Goal: Task Accomplishment & Management: Complete application form

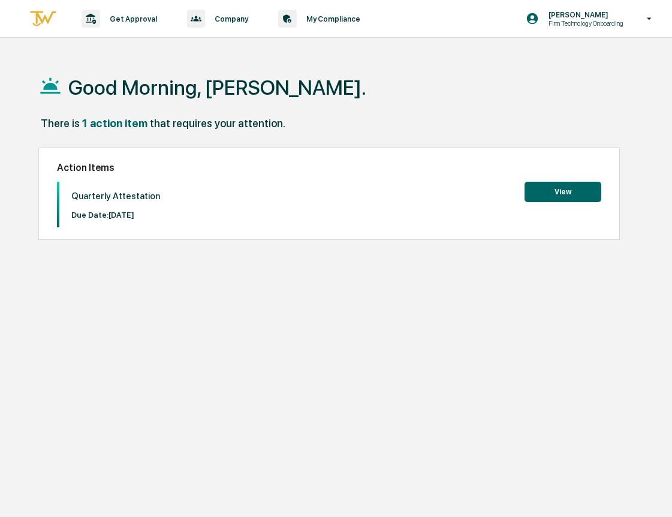
click at [552, 192] on button "View" at bounding box center [563, 192] width 77 height 20
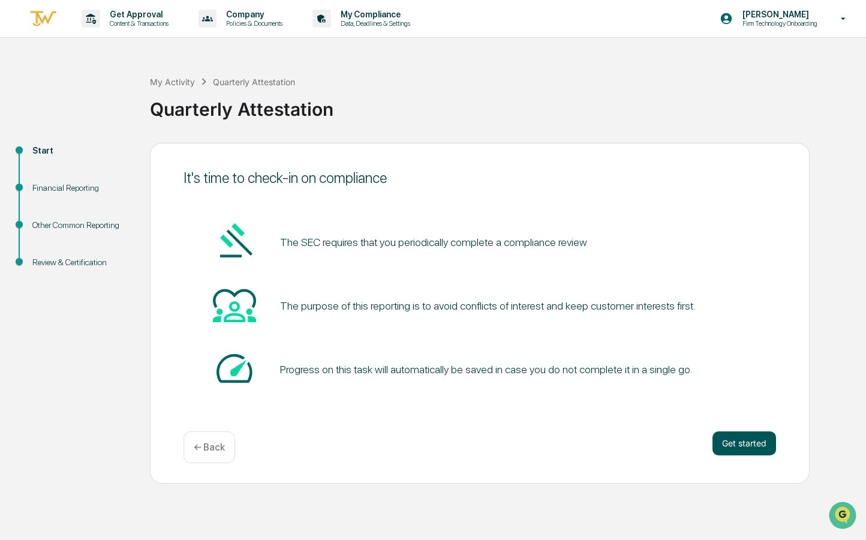
click at [672, 446] on button "Get started" at bounding box center [745, 443] width 64 height 24
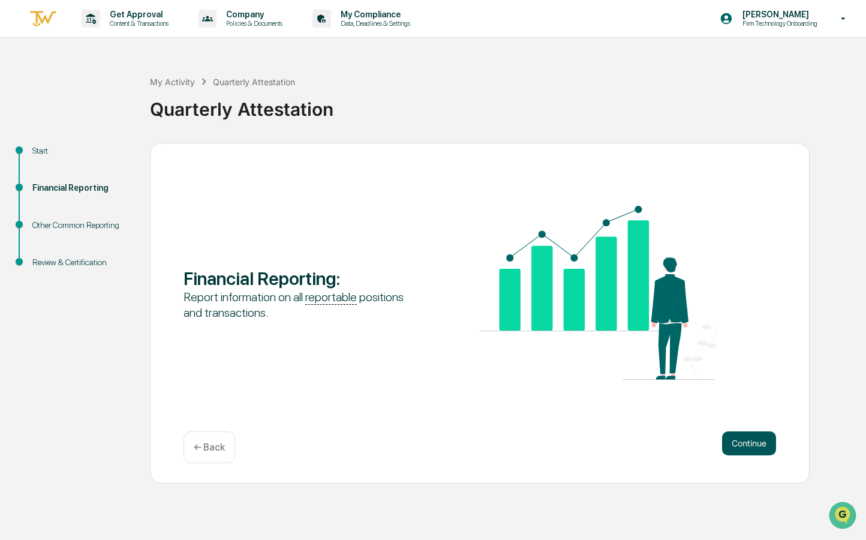
click at [672, 445] on button "Continue" at bounding box center [749, 443] width 54 height 24
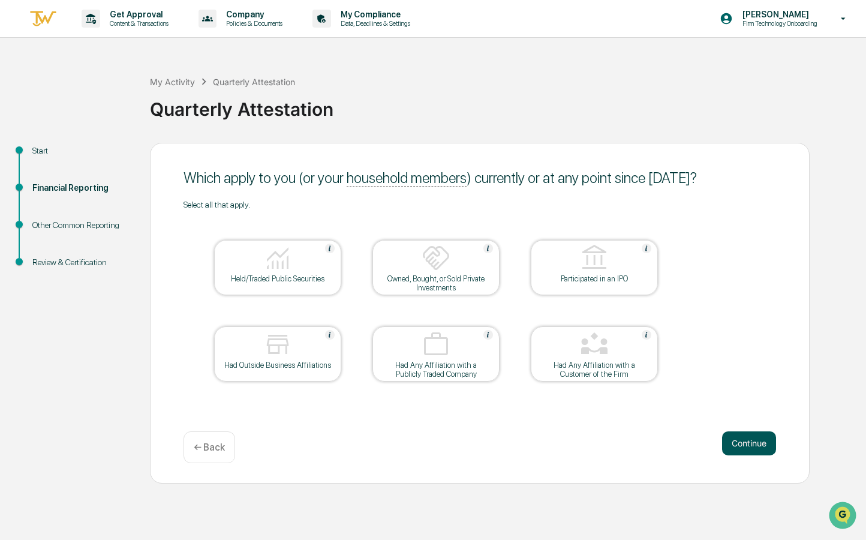
click at [672, 445] on button "Continue" at bounding box center [749, 443] width 54 height 24
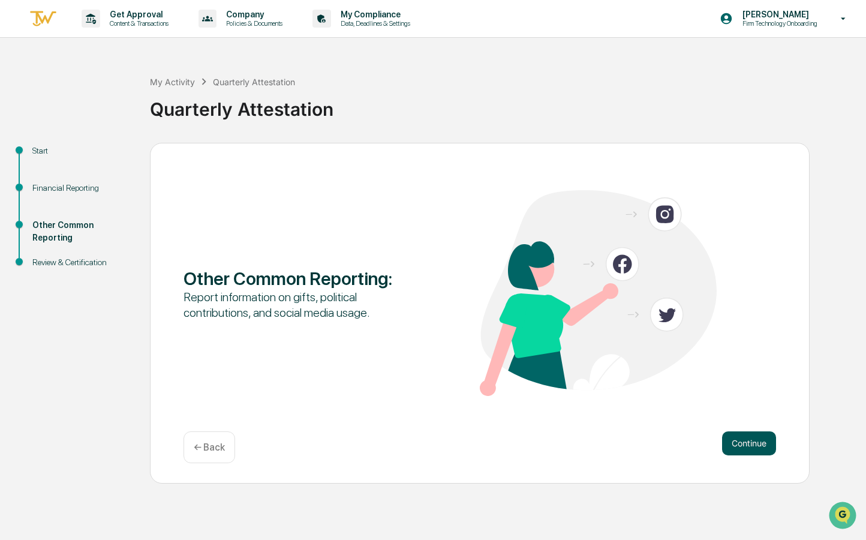
click at [672, 441] on button "Continue" at bounding box center [749, 443] width 54 height 24
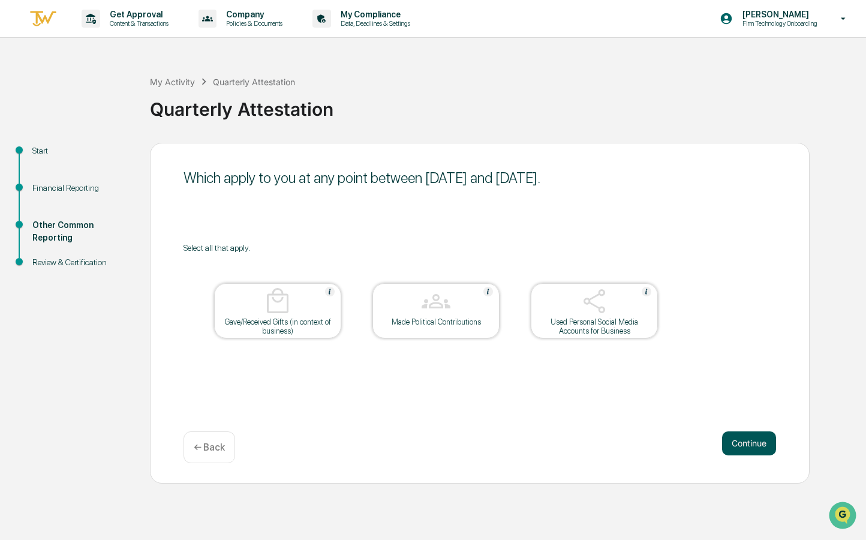
click at [672, 445] on button "Continue" at bounding box center [749, 443] width 54 height 24
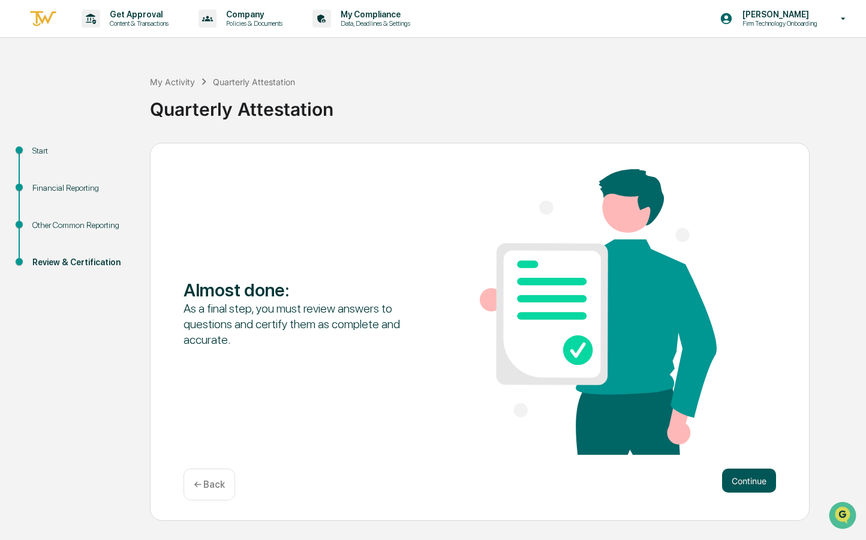
click at [672, 479] on button "Continue" at bounding box center [749, 480] width 54 height 24
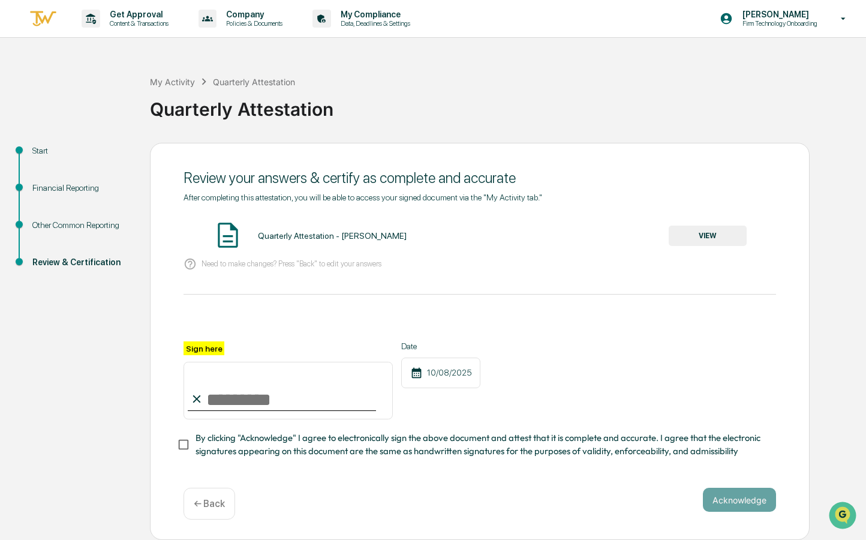
click at [250, 394] on input "Sign here" at bounding box center [288, 391] width 209 height 58
type input "**********"
click at [672, 500] on button "Acknowledge" at bounding box center [739, 500] width 73 height 24
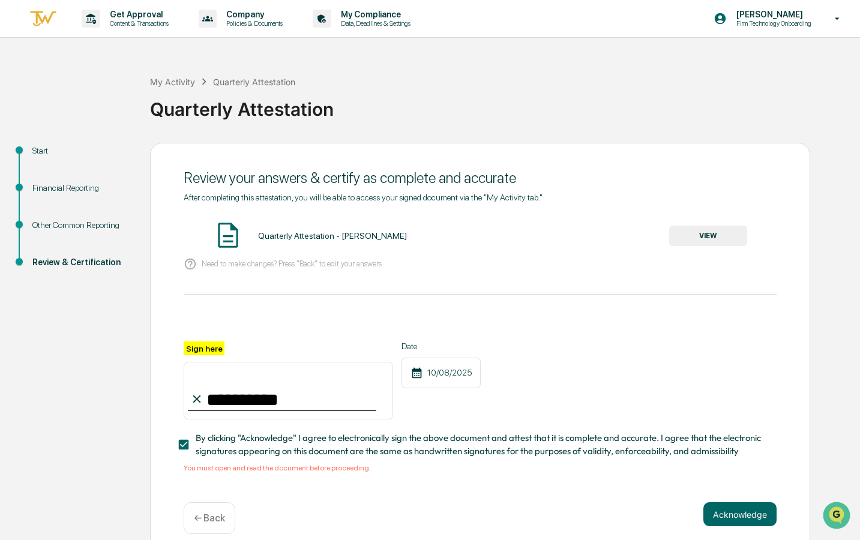
click at [672, 233] on button "VIEW" at bounding box center [708, 236] width 78 height 20
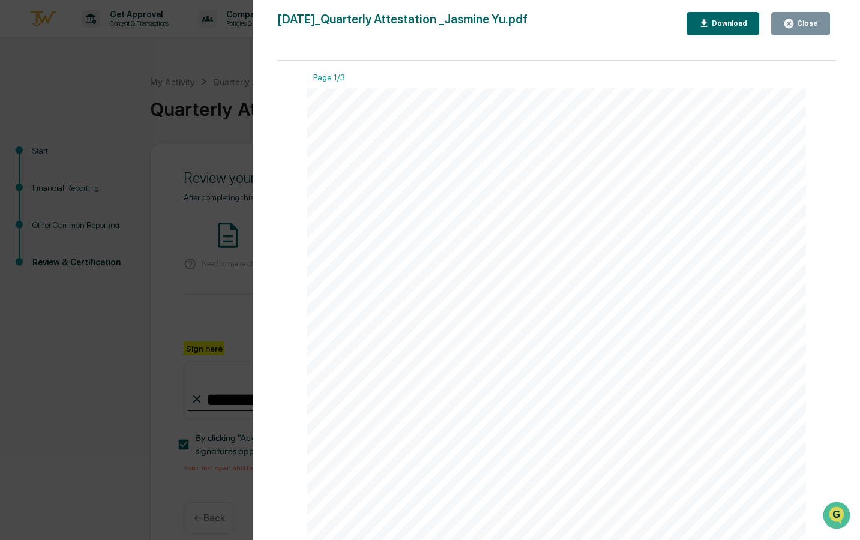
click at [672, 29] on button "Close" at bounding box center [800, 23] width 59 height 23
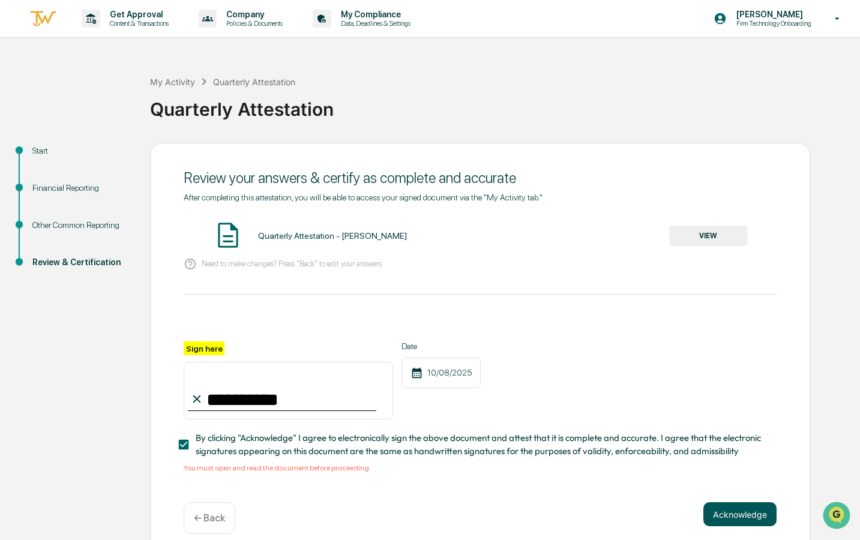
click at [672, 513] on button "Acknowledge" at bounding box center [739, 514] width 73 height 24
